Goal: Book appointment/travel/reservation

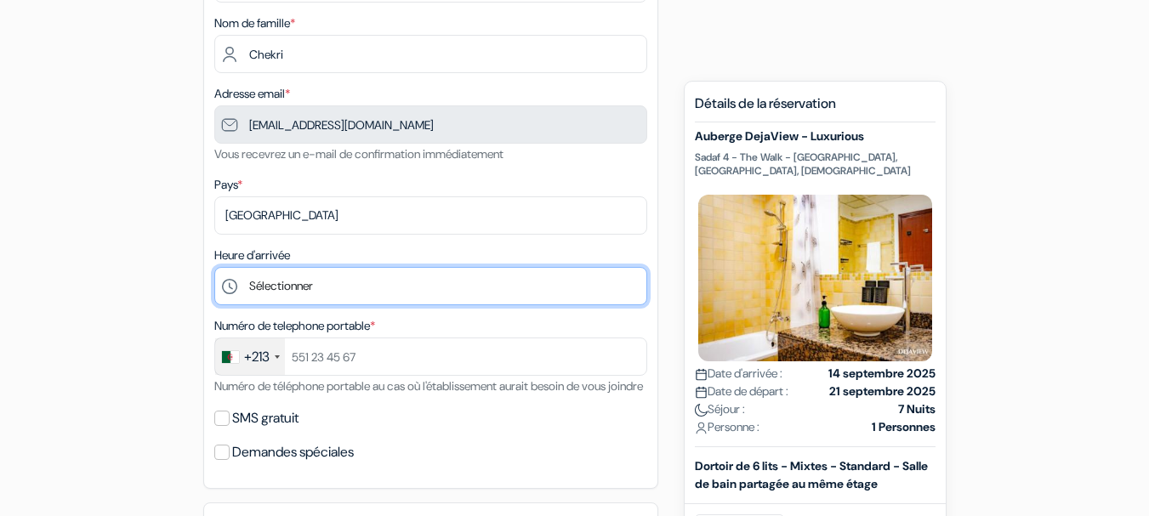
drag, startPoint x: 0, startPoint y: 0, endPoint x: 364, endPoint y: 287, distance: 463.4
click at [364, 287] on select "Sélectionner 1:00 2:00 3:00 4:00 5:00 6:00 7:00 8:00 9:00 10:00 11:00 12:00 13:…" at bounding box center [430, 286] width 433 height 38
select select "14"
click at [214, 267] on select "Sélectionner 1:00 2:00 3:00 4:00 5:00 6:00 7:00 8:00 9:00 10:00 11:00 12:00 13:…" at bounding box center [430, 286] width 433 height 38
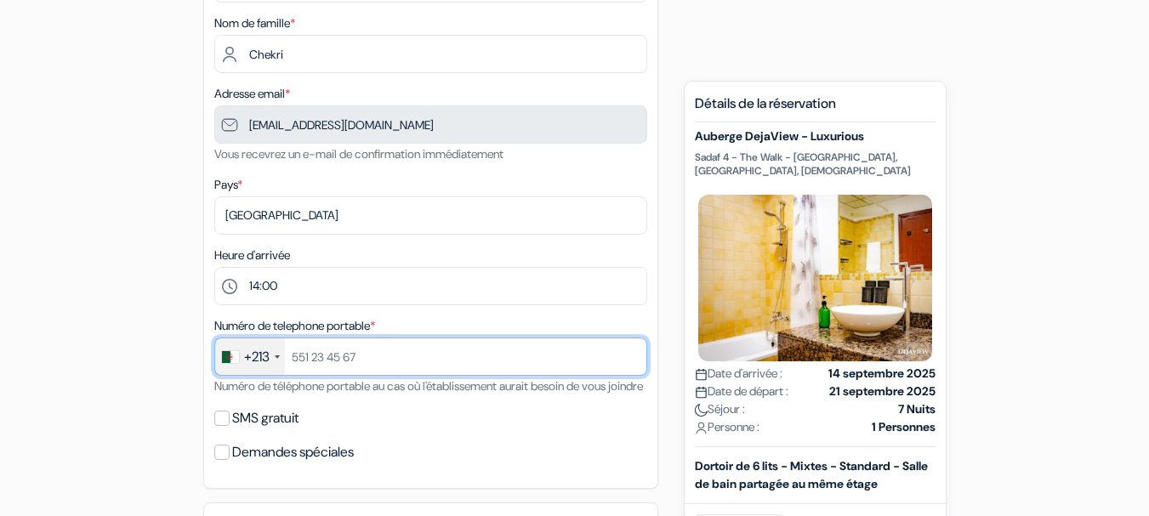
click at [316, 345] on input "text" at bounding box center [430, 357] width 433 height 38
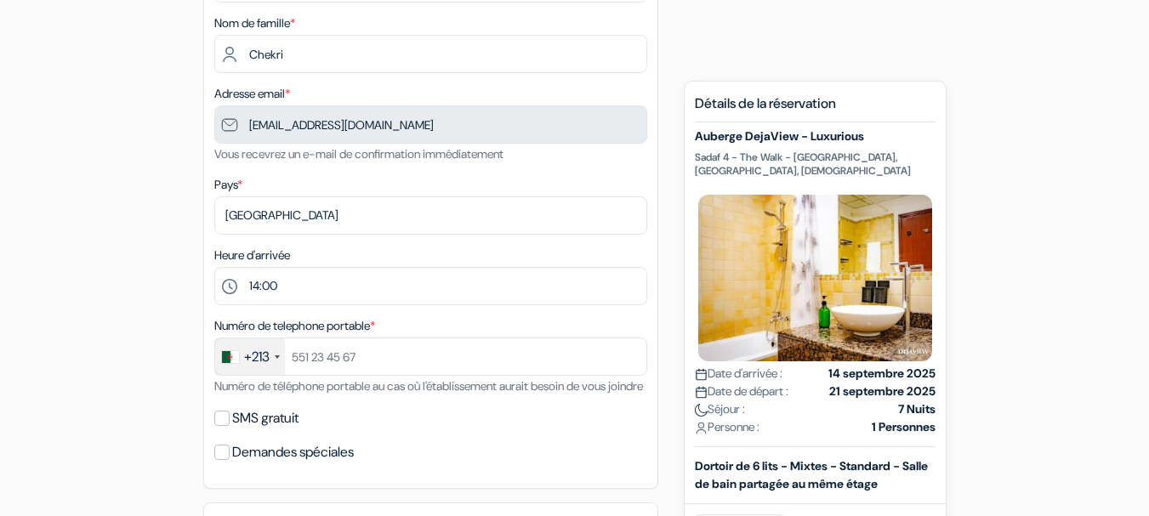
click at [502, 430] on div "SMS gratuit" at bounding box center [430, 419] width 433 height 24
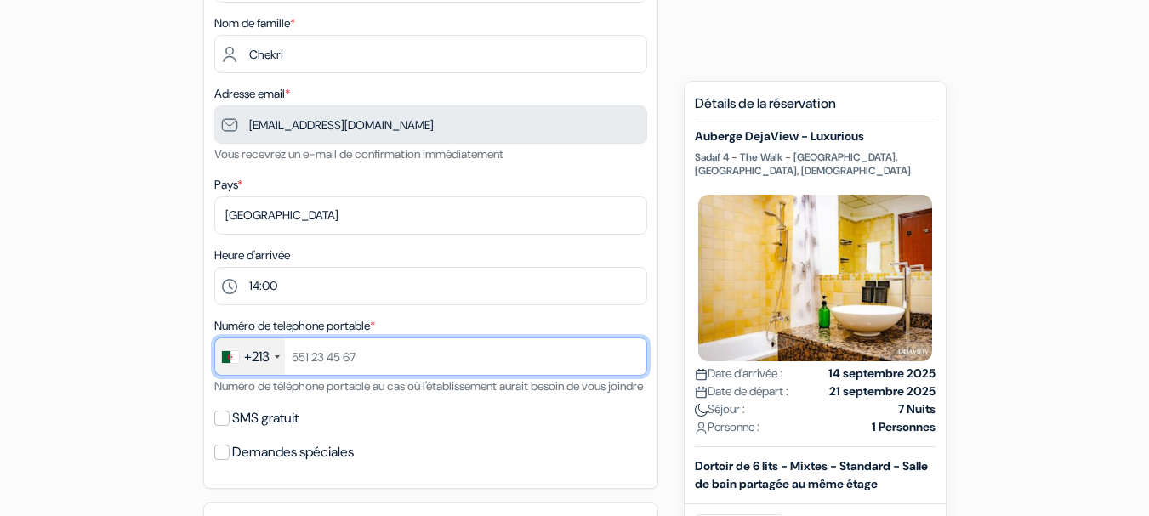
click at [384, 356] on input "text" at bounding box center [430, 357] width 433 height 38
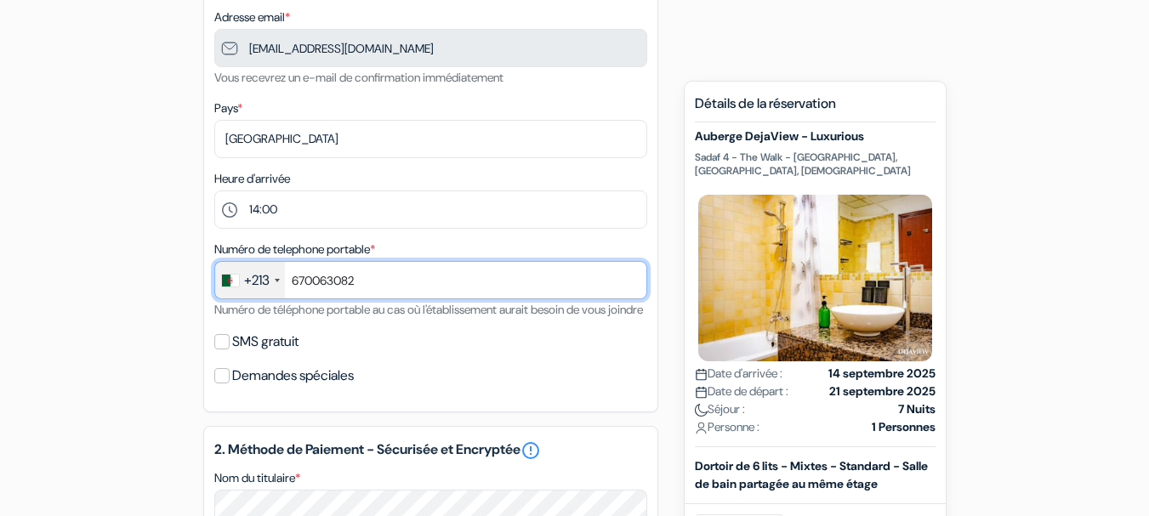
scroll to position [371, 0]
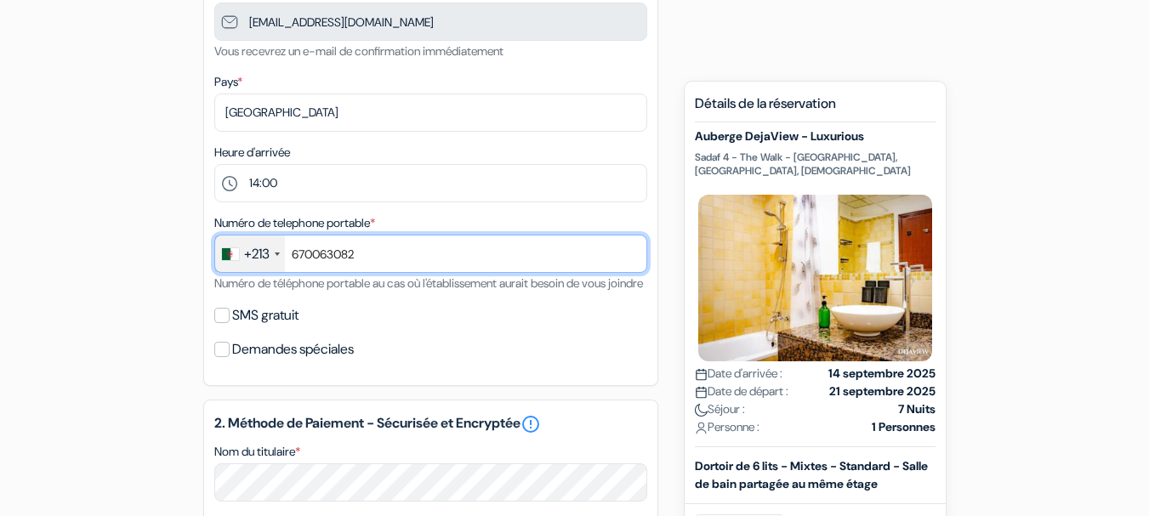
type input "670063082"
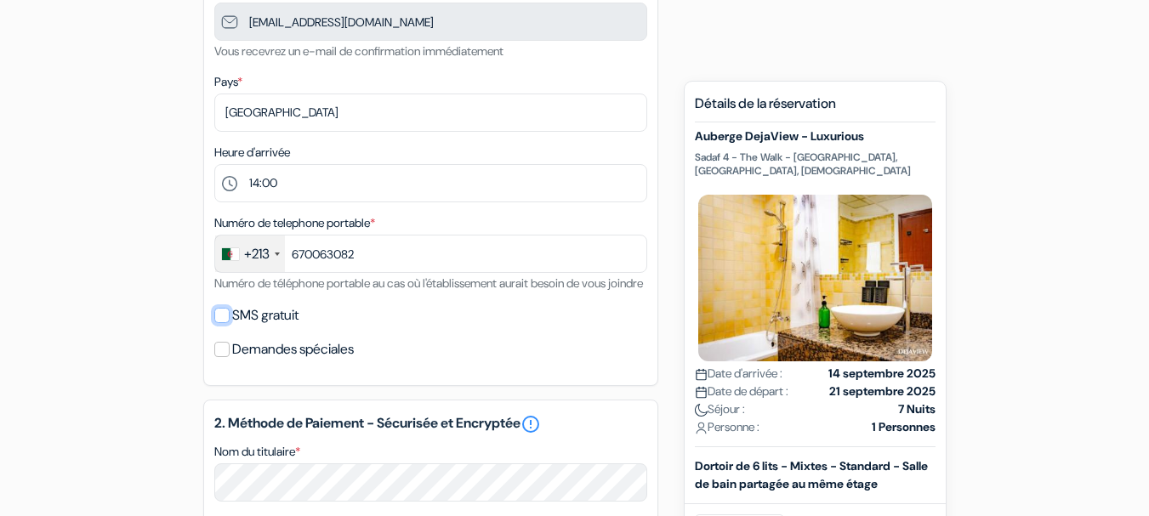
click at [224, 323] on input "SMS gratuit" at bounding box center [221, 315] width 15 height 15
checkbox input "true"
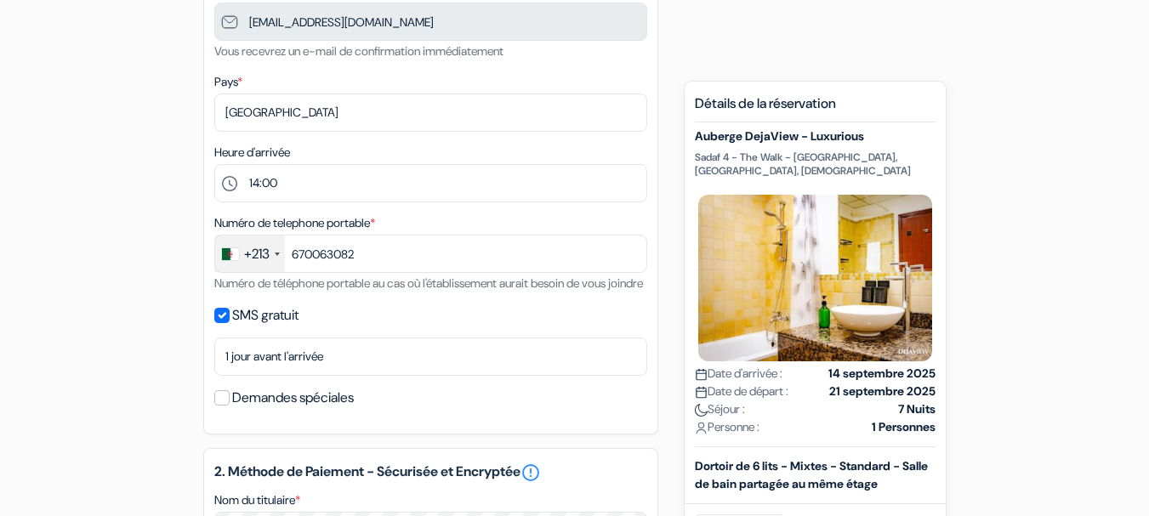
click at [227, 327] on div "SMS gratuit" at bounding box center [430, 316] width 433 height 24
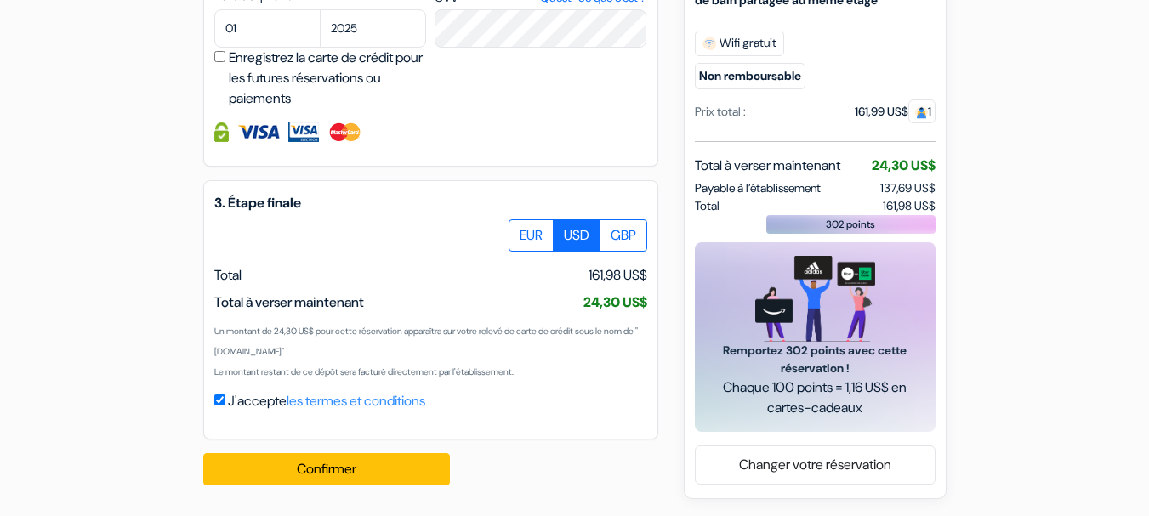
scroll to position [1053, 0]
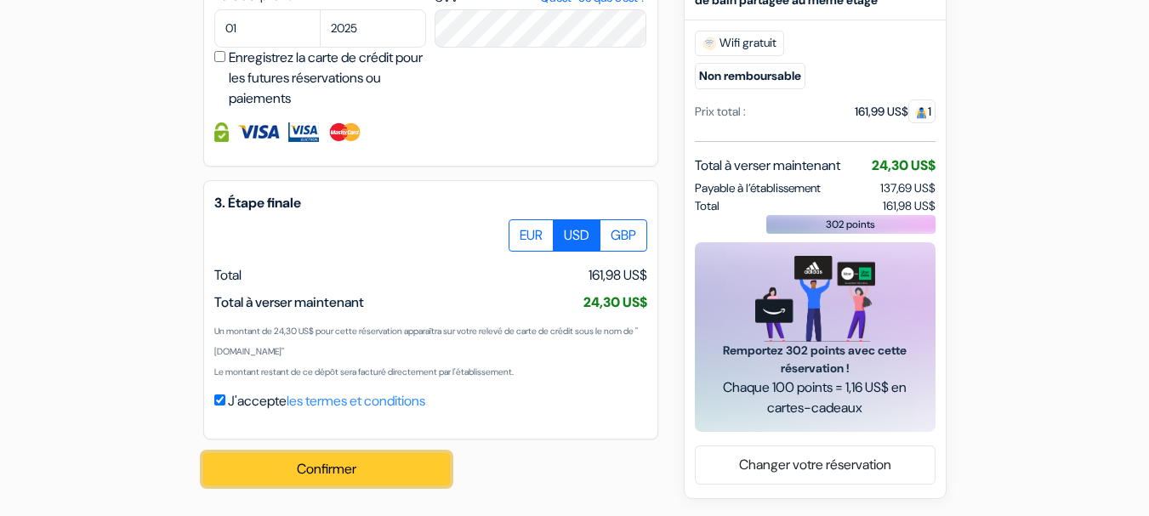
click at [369, 474] on button "Confirmer Loading..." at bounding box center [326, 469] width 247 height 32
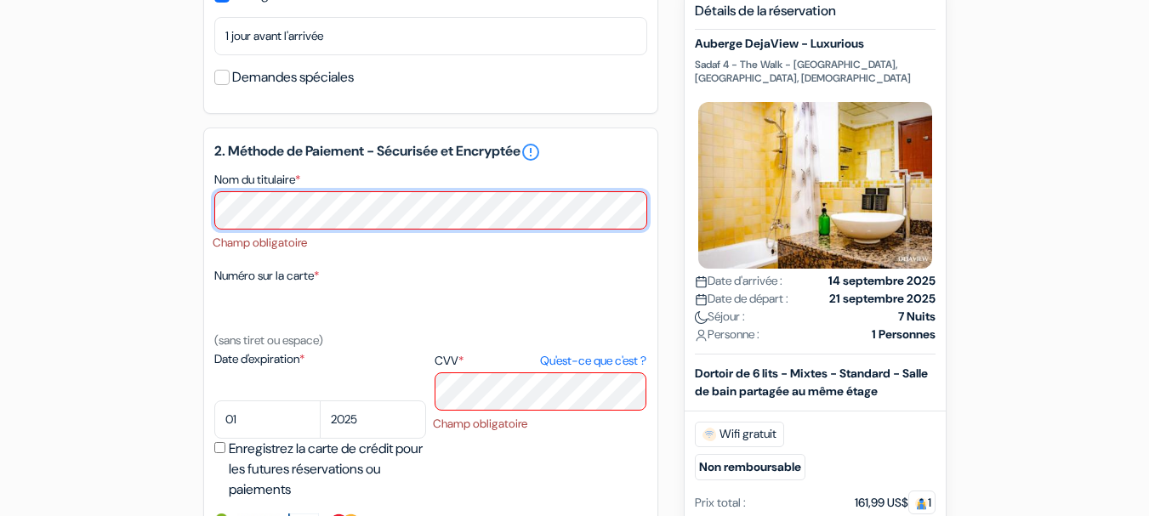
scroll to position [664, 0]
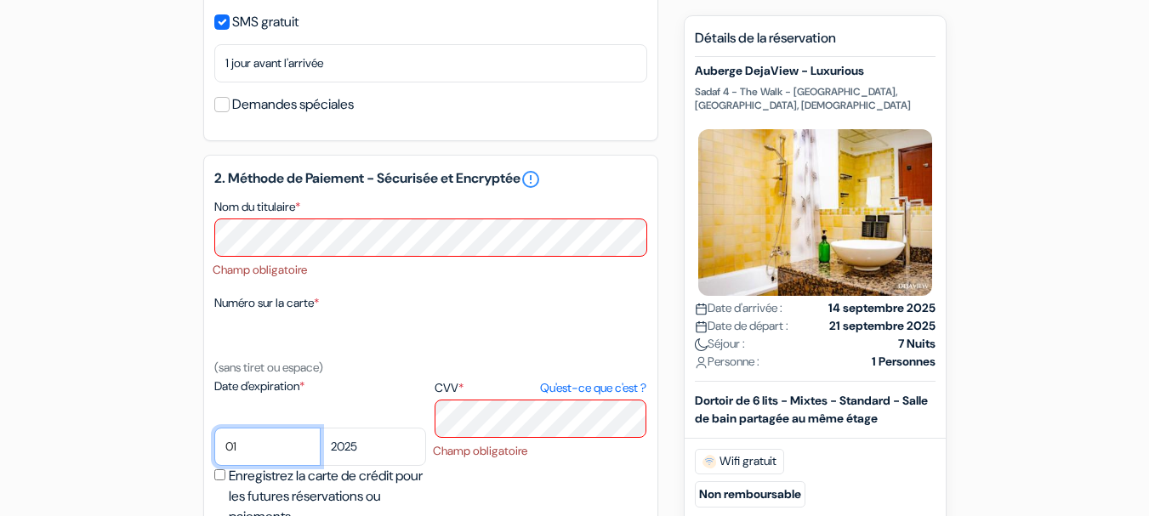
select select "11"
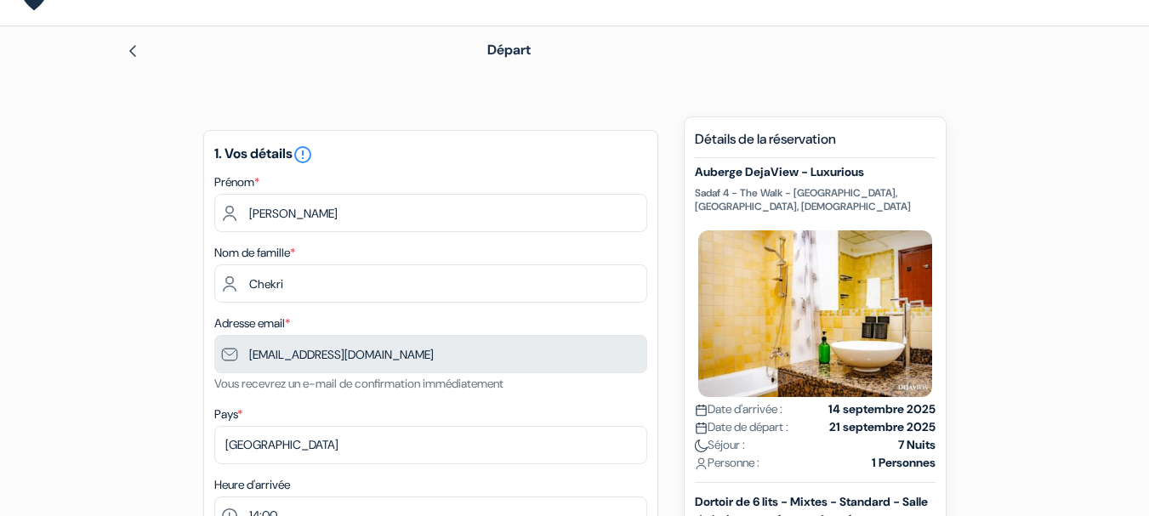
scroll to position [0, 0]
